Goal: Task Accomplishment & Management: Use online tool/utility

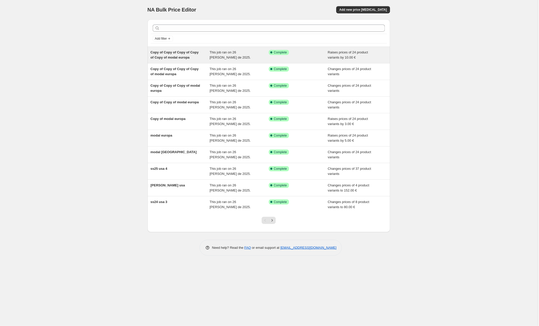
click at [169, 55] on div "Copy of Copy of Copy of Copy of Copy of modal europa" at bounding box center [180, 55] width 59 height 10
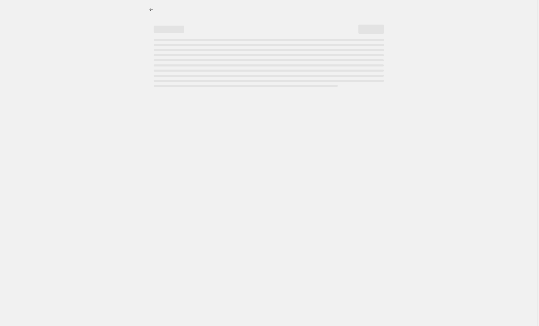
select select "by"
select select "collection"
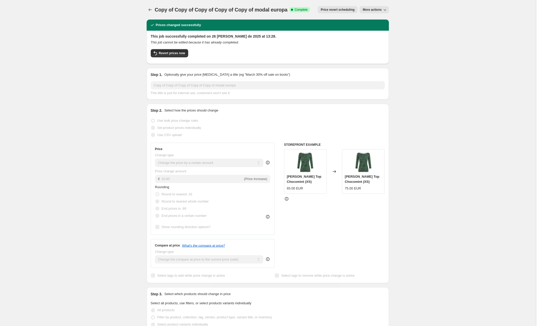
click at [375, 9] on span "More actions" at bounding box center [372, 10] width 19 height 4
click at [373, 19] on span "Copy to new job" at bounding box center [375, 20] width 24 height 4
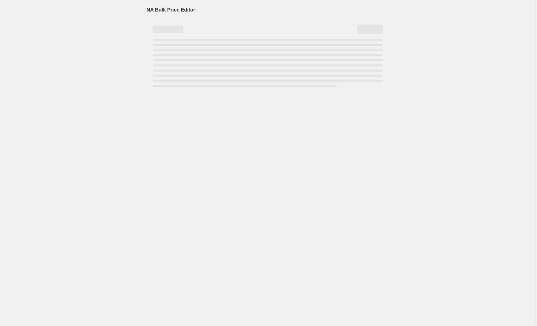
select select "by"
select select "collection"
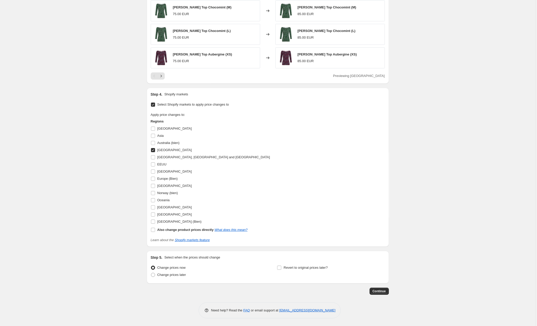
click at [153, 149] on input "[GEOGRAPHIC_DATA]" at bounding box center [153, 150] width 4 height 4
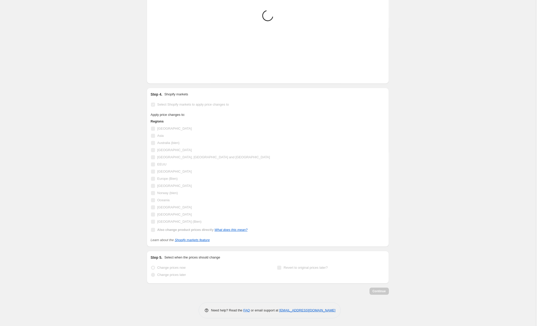
scroll to position [407, 0]
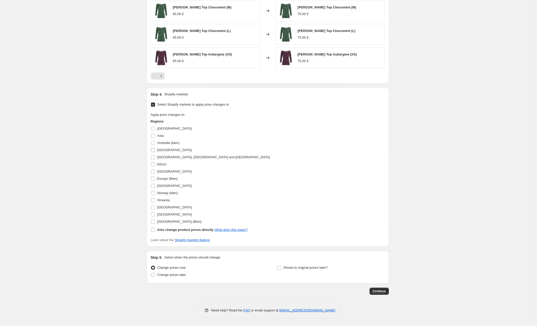
click at [153, 149] on input "[GEOGRAPHIC_DATA]" at bounding box center [153, 150] width 4 height 4
checkbox input "true"
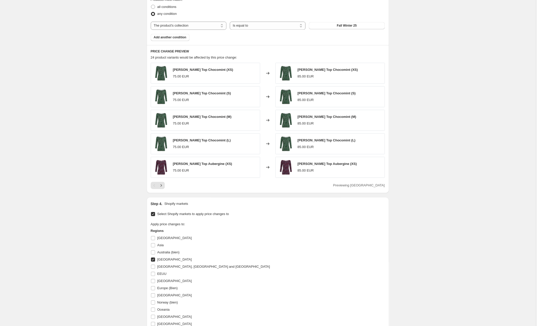
scroll to position [0, 0]
